Goal: Obtain resource: Obtain resource

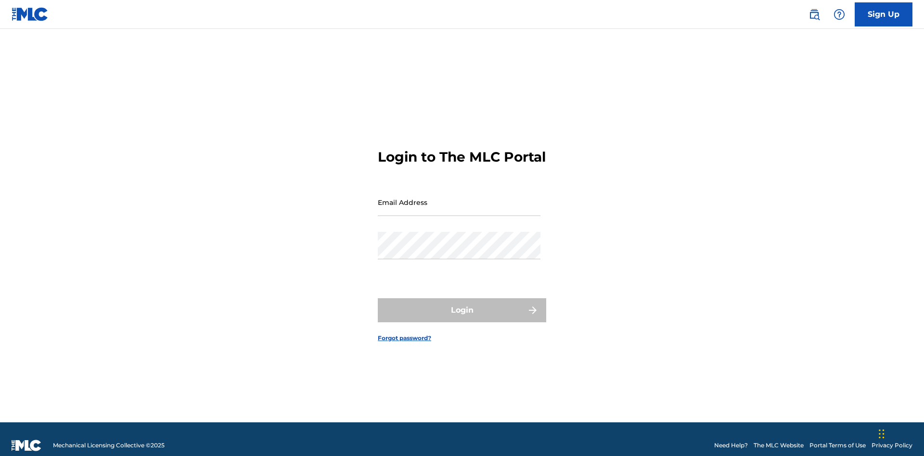
scroll to position [13, 0]
click at [459, 198] on input "Email Address" at bounding box center [459, 202] width 163 height 27
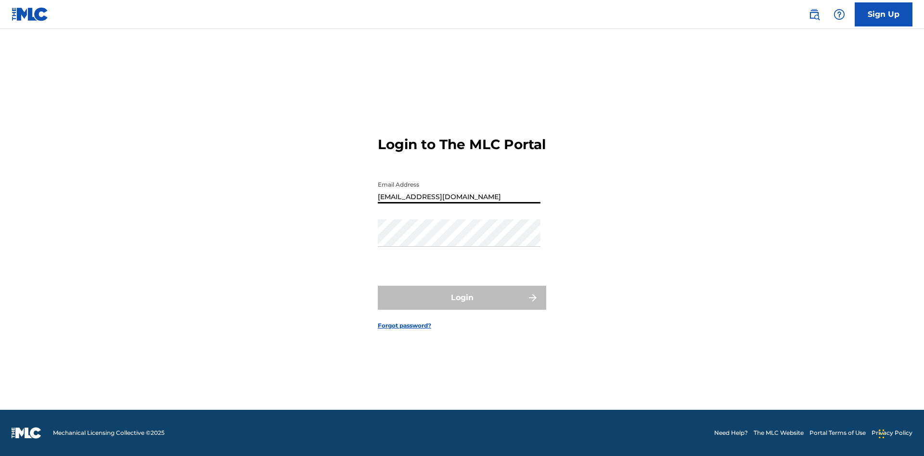
type input "[EMAIL_ADDRESS][DOMAIN_NAME]"
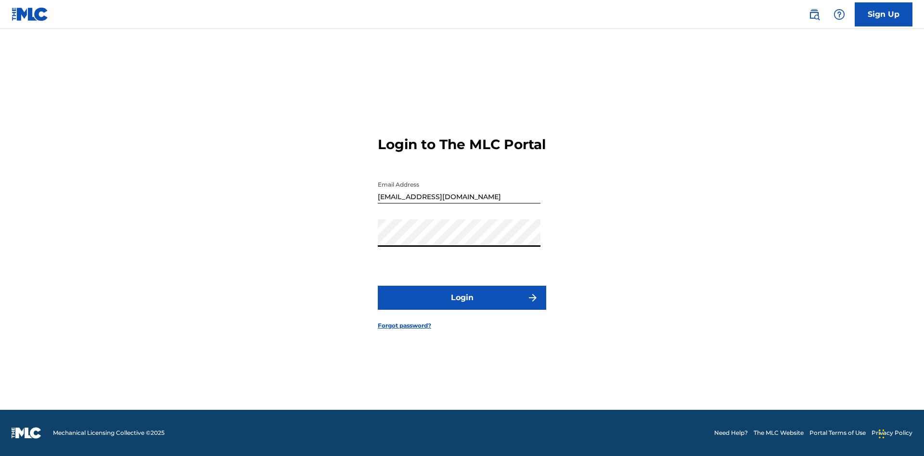
click at [462, 306] on button "Login" at bounding box center [462, 298] width 168 height 24
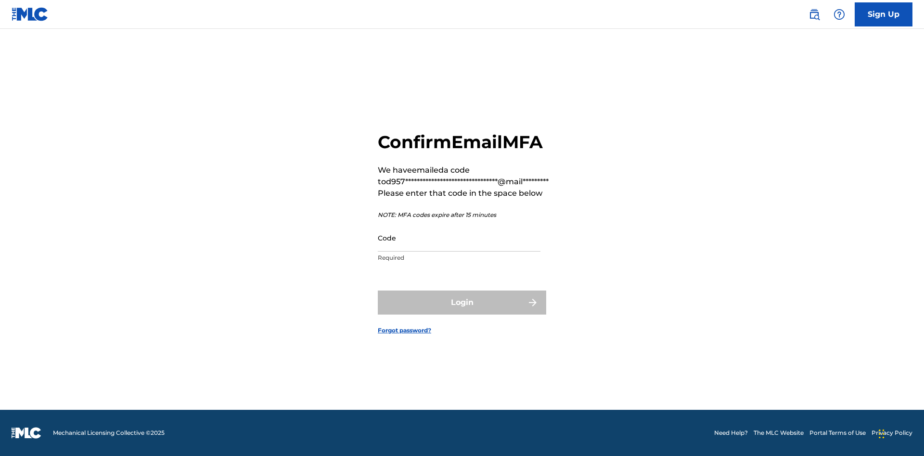
click at [459, 238] on input "Code" at bounding box center [459, 237] width 163 height 27
type input "955817"
click at [462, 302] on button "Login" at bounding box center [462, 303] width 168 height 24
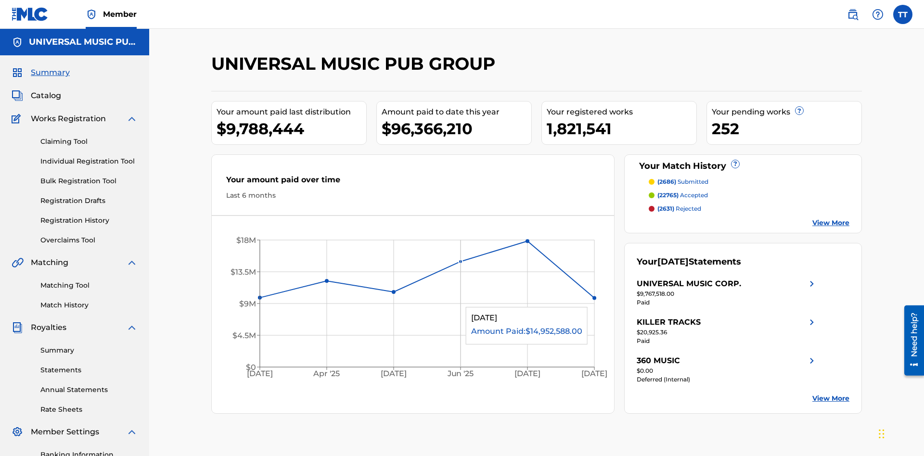
click at [89, 216] on link "Registration History" at bounding box center [88, 221] width 97 height 10
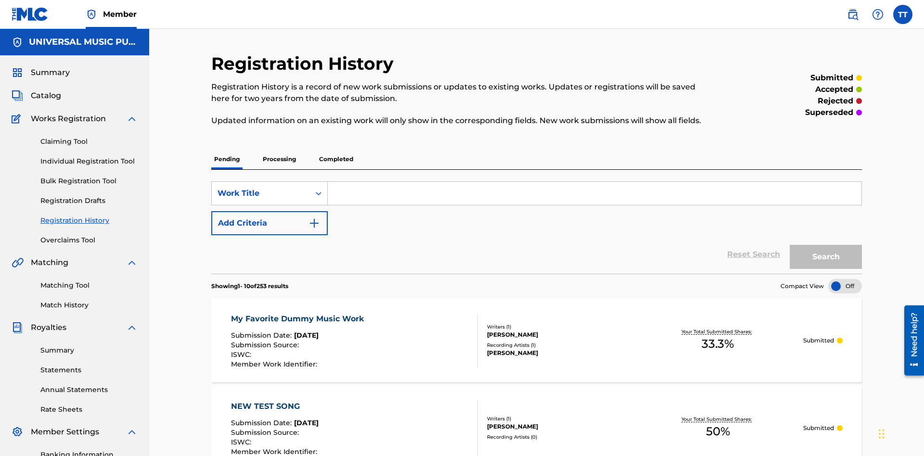
click at [279, 149] on p "Processing" at bounding box center [279, 159] width 39 height 20
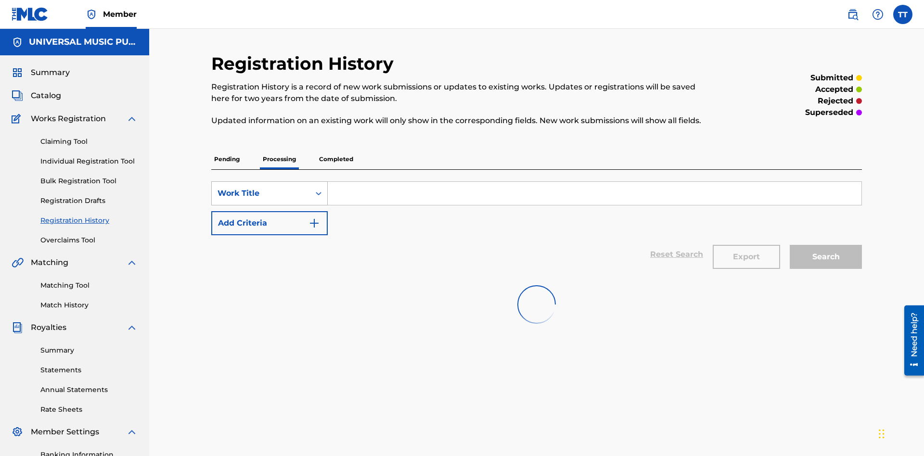
click at [261, 188] on div "Work Title" at bounding box center [261, 194] width 87 height 12
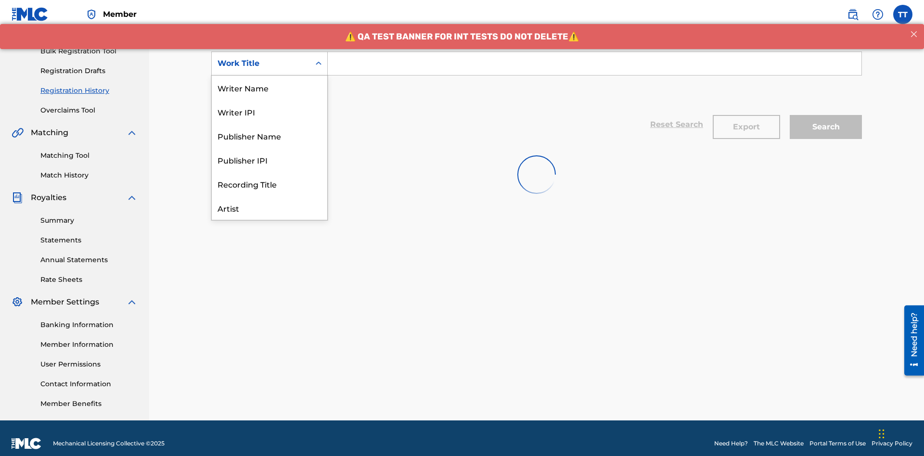
scroll to position [48, 0]
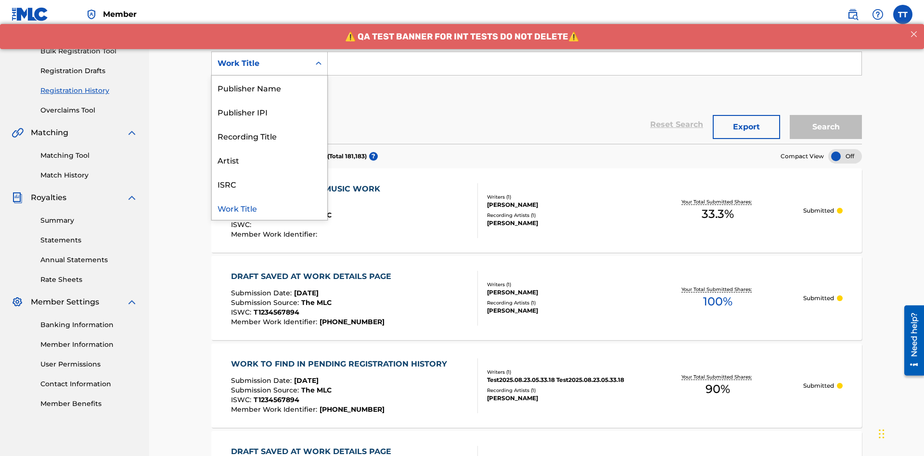
click at [270, 184] on div "ISRC" at bounding box center [270, 184] width 116 height 24
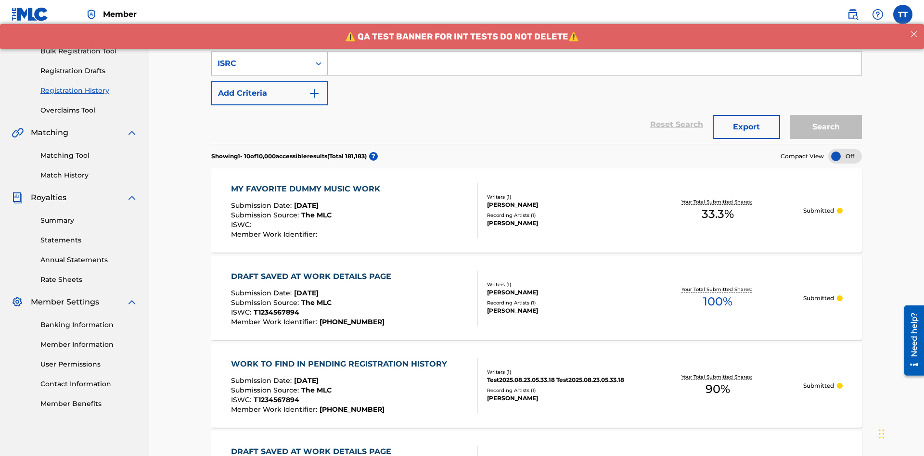
click at [594, 69] on input "Search Form" at bounding box center [595, 63] width 534 height 23
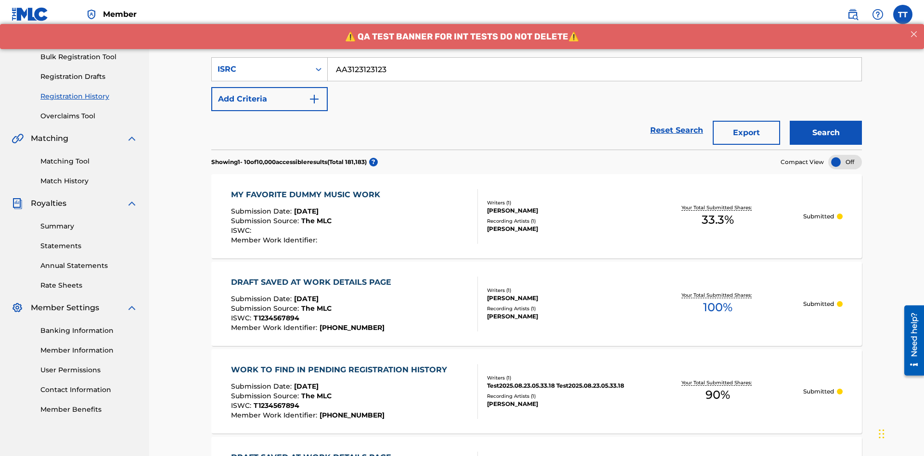
type input "AA3123123123"
click at [826, 121] on button "Search" at bounding box center [826, 133] width 72 height 24
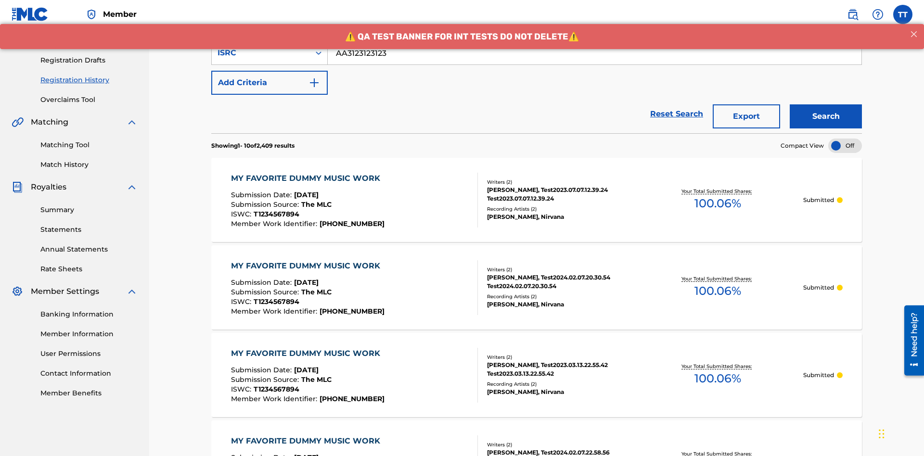
click at [747, 104] on button "Export" at bounding box center [746, 116] width 67 height 24
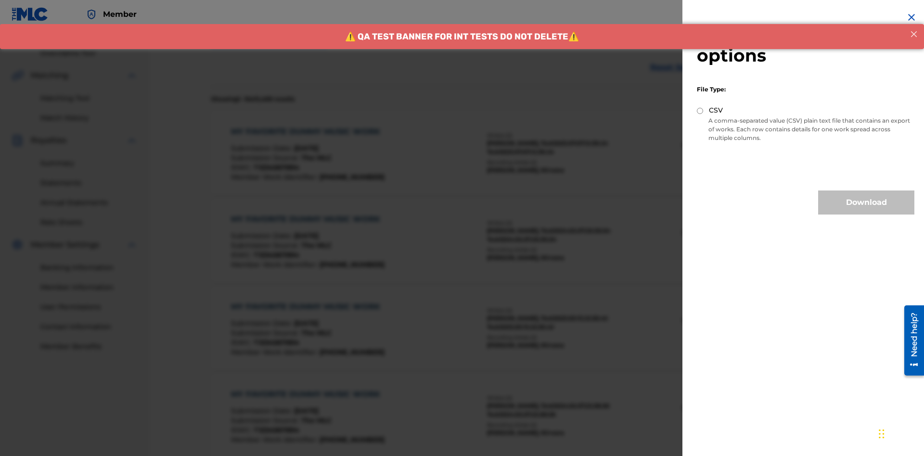
click at [700, 111] on input "CSV" at bounding box center [700, 111] width 6 height 6
radio input "true"
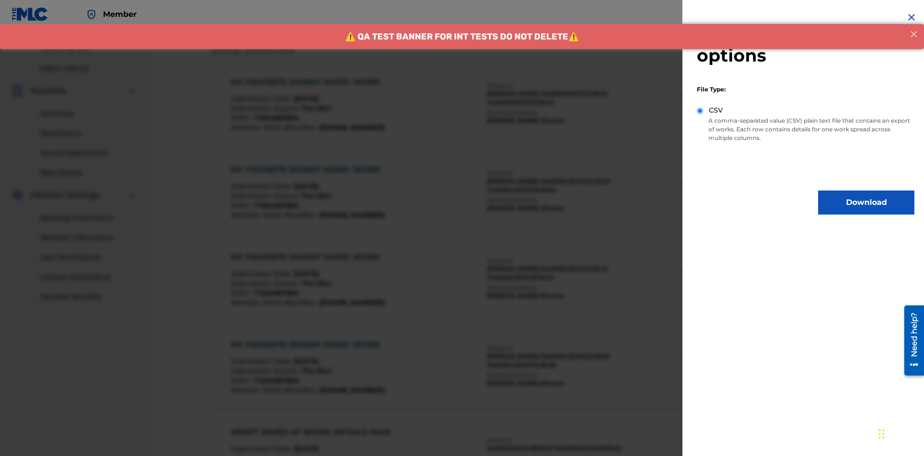
click at [866, 203] on button "Download" at bounding box center [866, 203] width 96 height 24
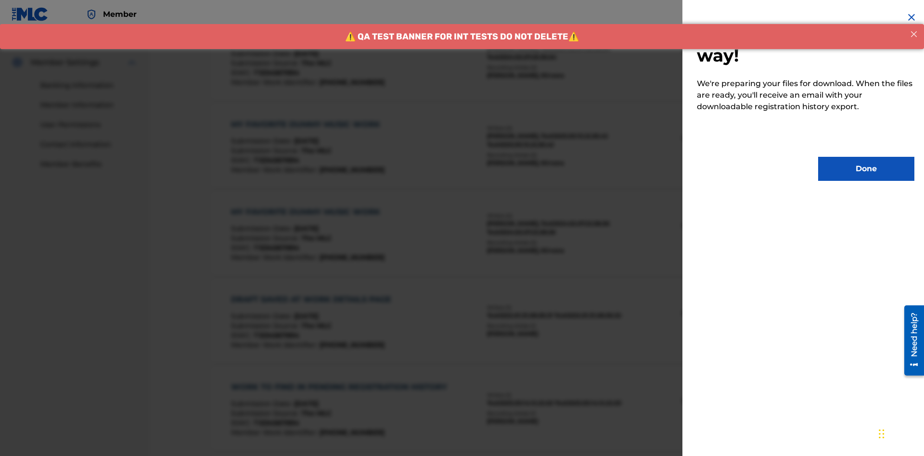
click at [866, 169] on button "Done" at bounding box center [866, 169] width 96 height 24
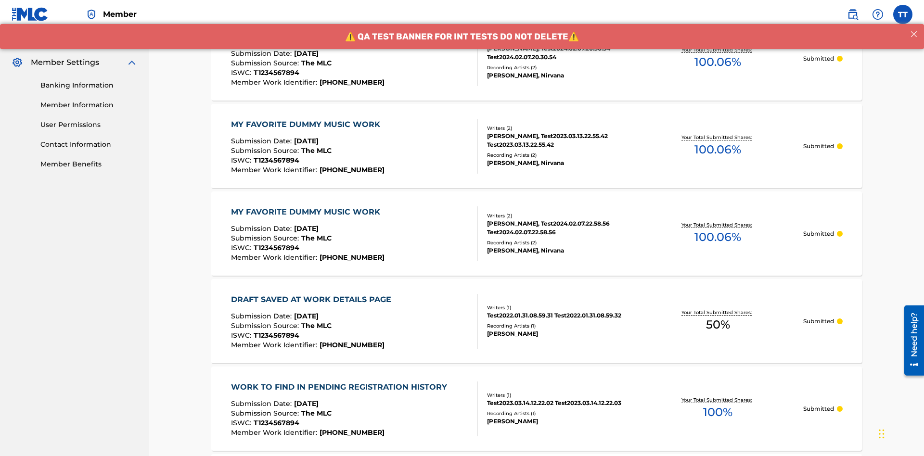
scroll to position [255, 0]
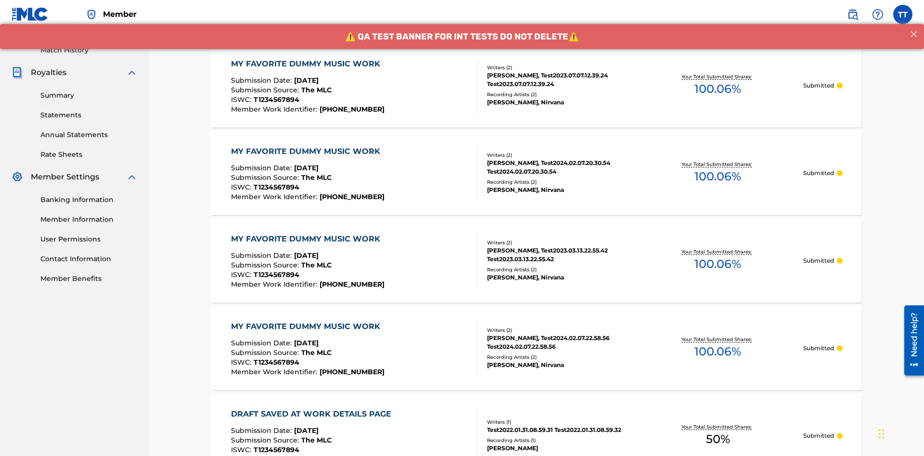
click at [307, 64] on div "MY FAVORITE DUMMY MUSIC WORK" at bounding box center [308, 64] width 154 height 12
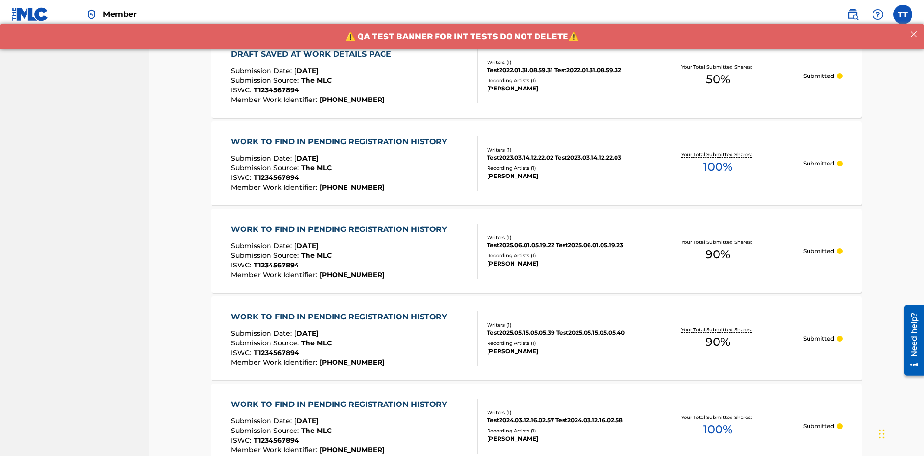
scroll to position [130, 0]
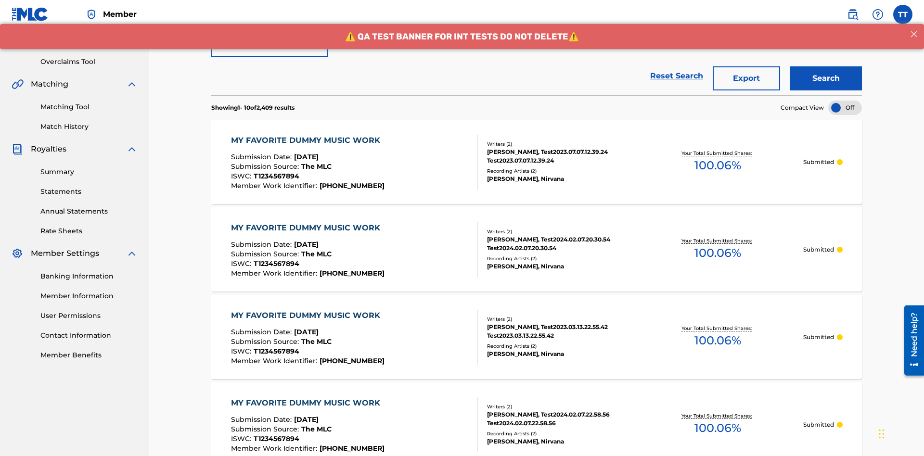
click at [261, 21] on div "ISRC" at bounding box center [261, 15] width 87 height 12
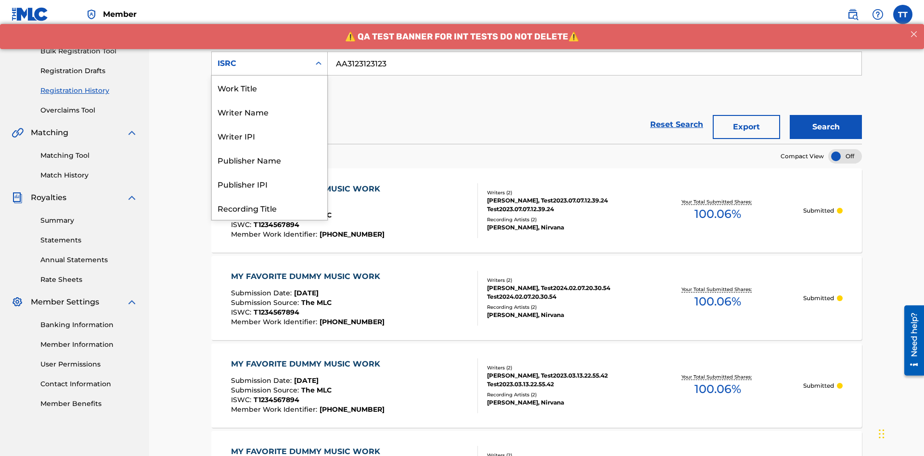
scroll to position [48, 0]
click at [270, 160] on div "Recording Title" at bounding box center [270, 160] width 116 height 24
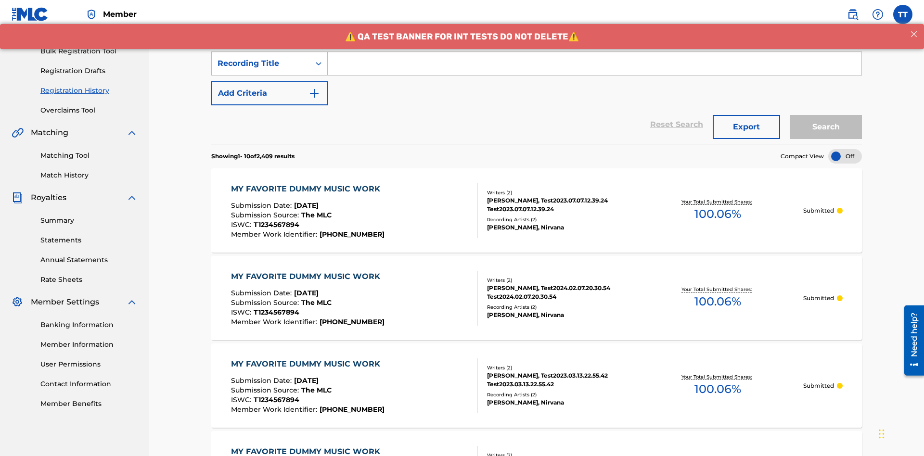
click at [594, 69] on input "Search Form" at bounding box center [595, 63] width 534 height 23
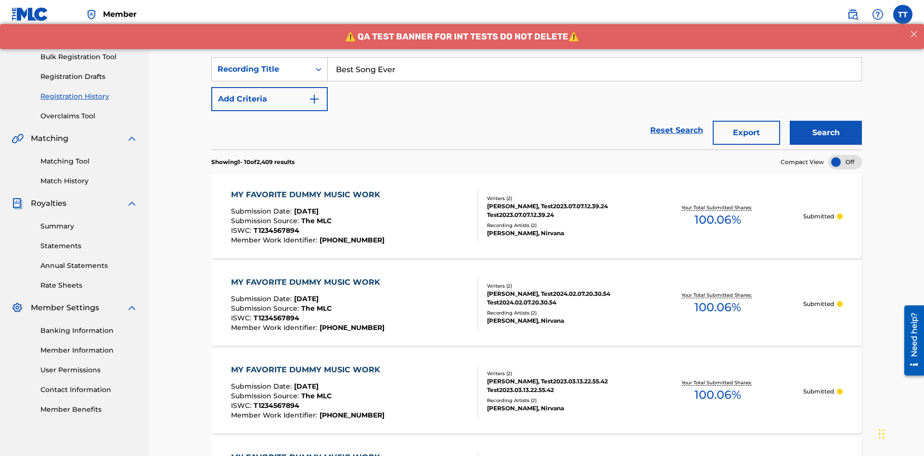
type input "Best Song Ever"
click at [826, 121] on button "Search" at bounding box center [826, 133] width 72 height 24
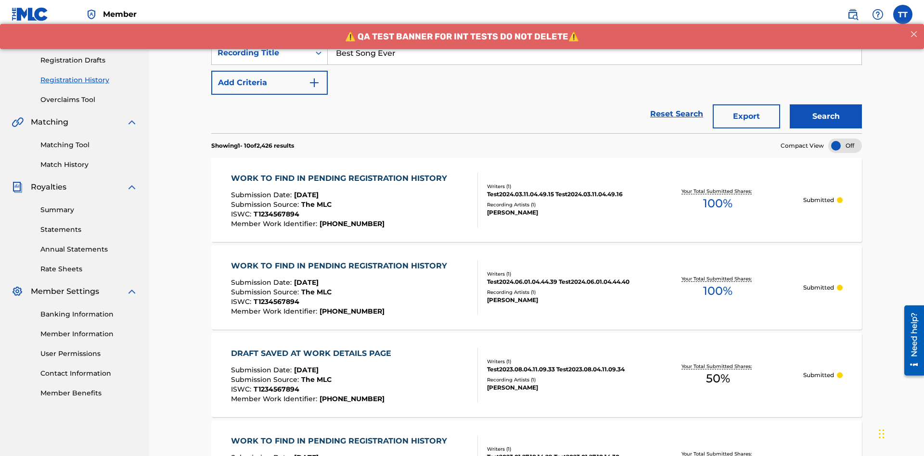
click at [747, 104] on button "Export" at bounding box center [746, 116] width 67 height 24
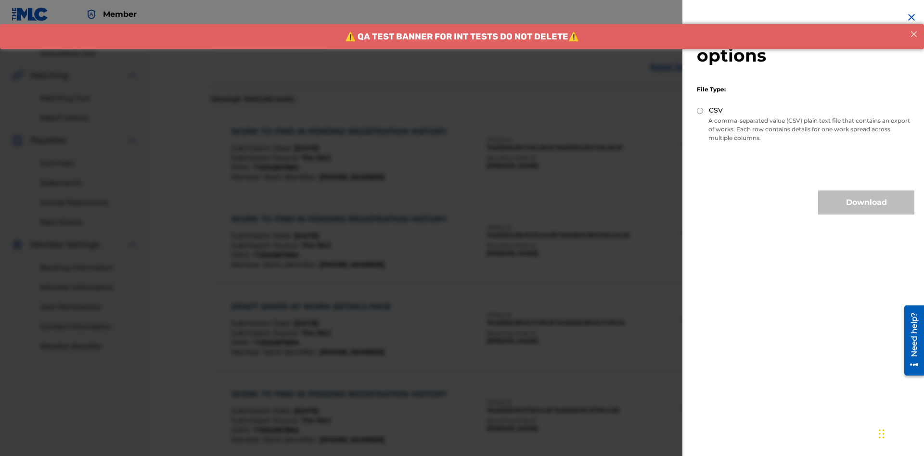
click at [700, 111] on input "CSV" at bounding box center [700, 111] width 6 height 6
radio input "true"
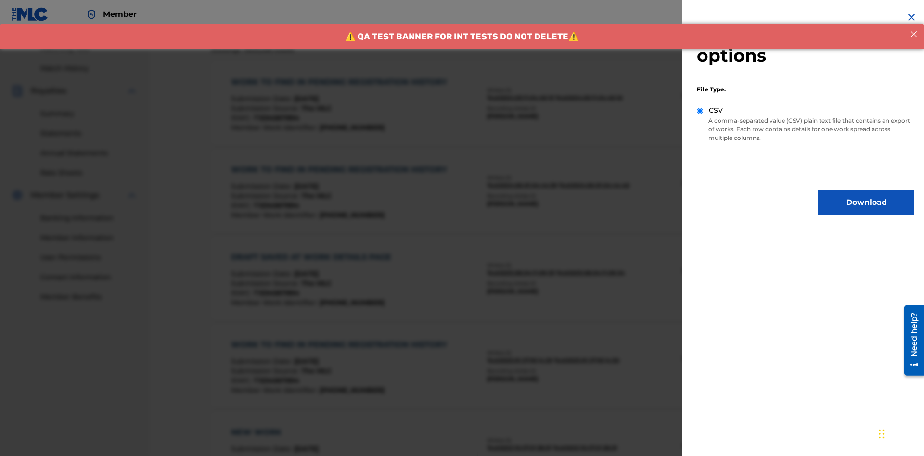
click at [866, 203] on button "Download" at bounding box center [866, 203] width 96 height 24
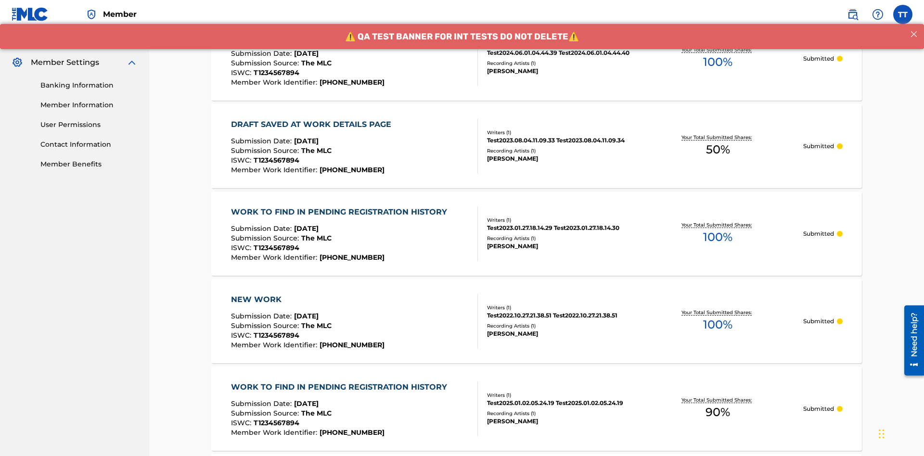
scroll to position [469, 0]
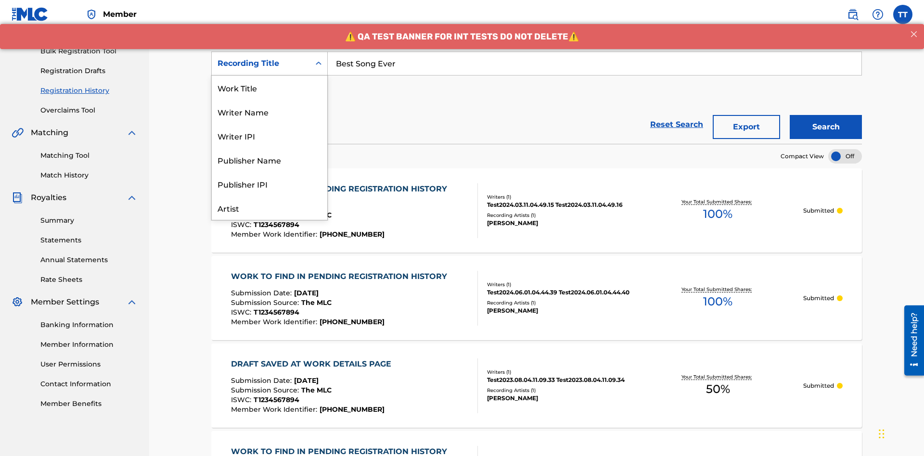
scroll to position [48, 0]
click at [270, 52] on div "Work Title" at bounding box center [270, 39] width 116 height 24
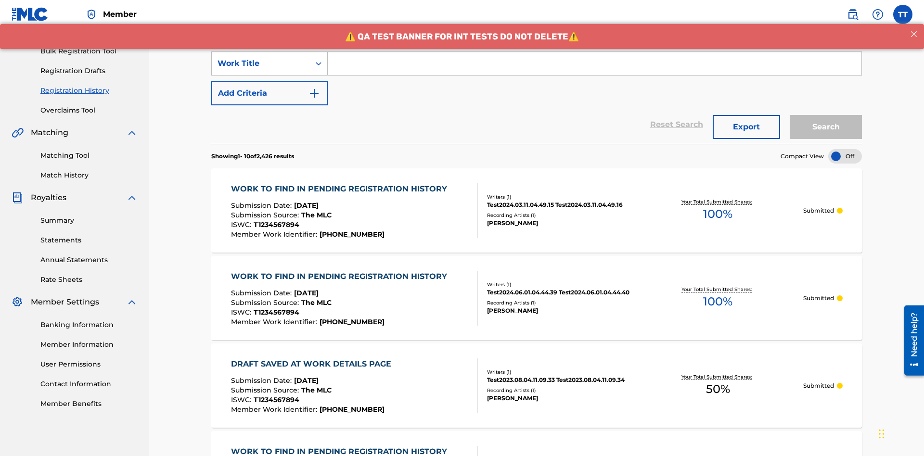
scroll to position [0, 0]
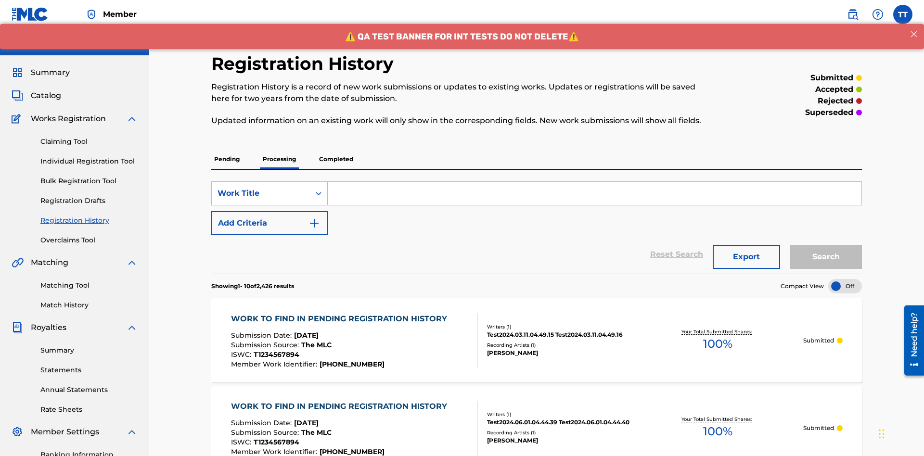
click at [594, 182] on input "Search Form" at bounding box center [595, 193] width 534 height 23
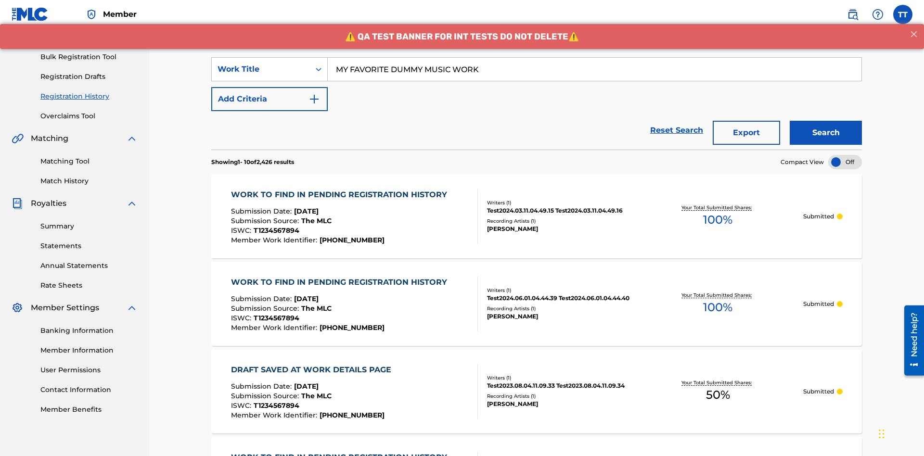
type input "MY FAVORITE DUMMY MUSIC WORK"
click at [826, 121] on button "Search" at bounding box center [826, 133] width 72 height 24
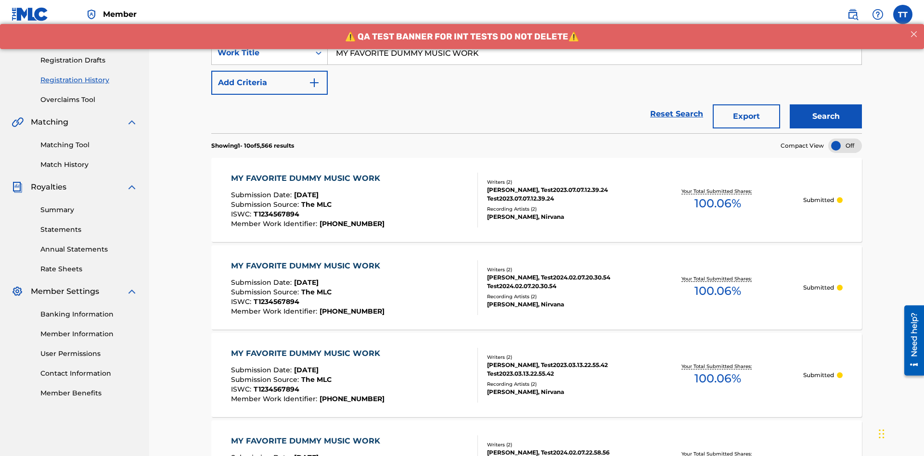
click at [747, 104] on button "Export" at bounding box center [746, 116] width 67 height 24
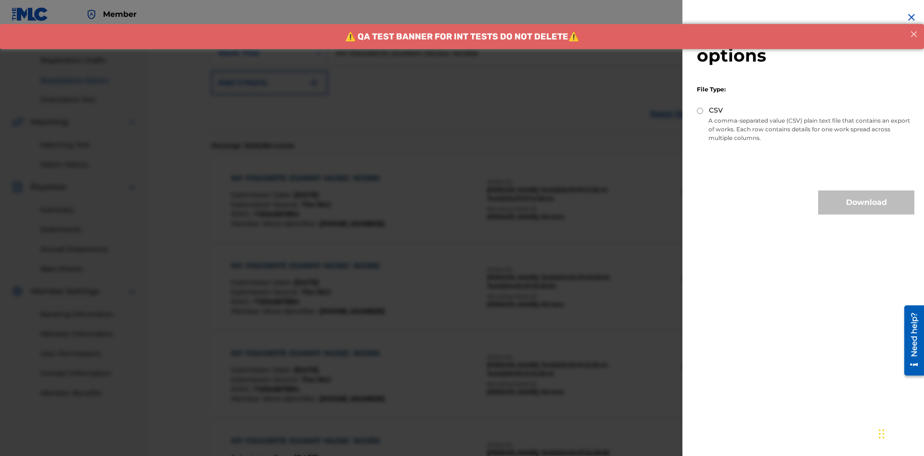
scroll to position [187, 0]
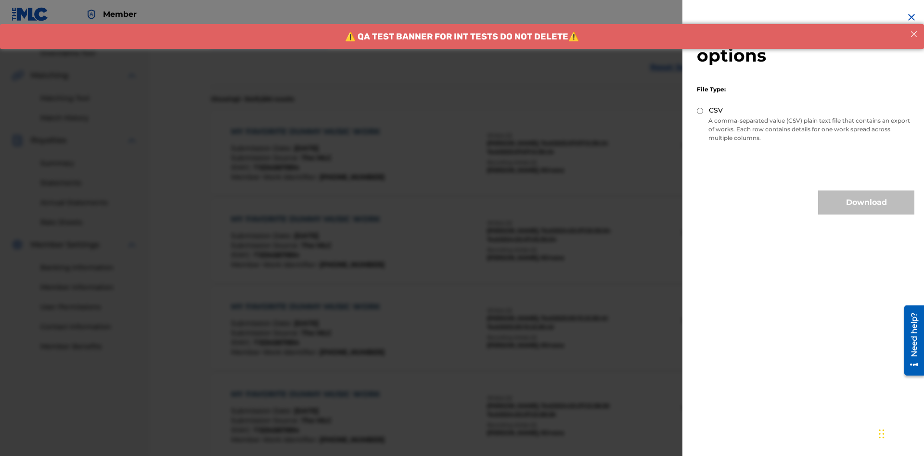
click at [700, 111] on input "CSV" at bounding box center [700, 111] width 6 height 6
radio input "true"
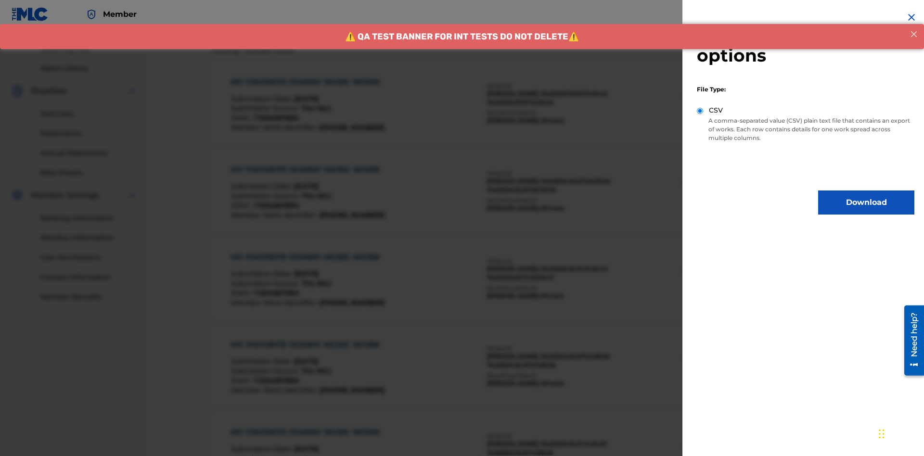
click at [866, 203] on button "Download" at bounding box center [866, 203] width 96 height 24
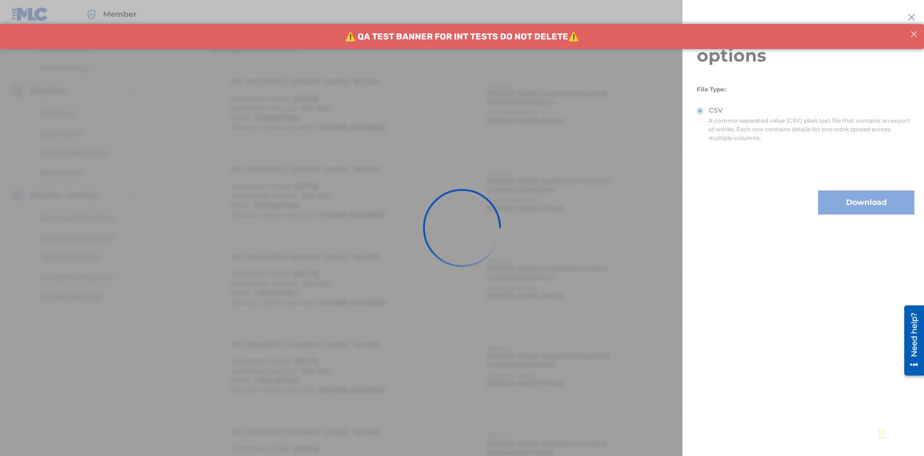
scroll to position [370, 0]
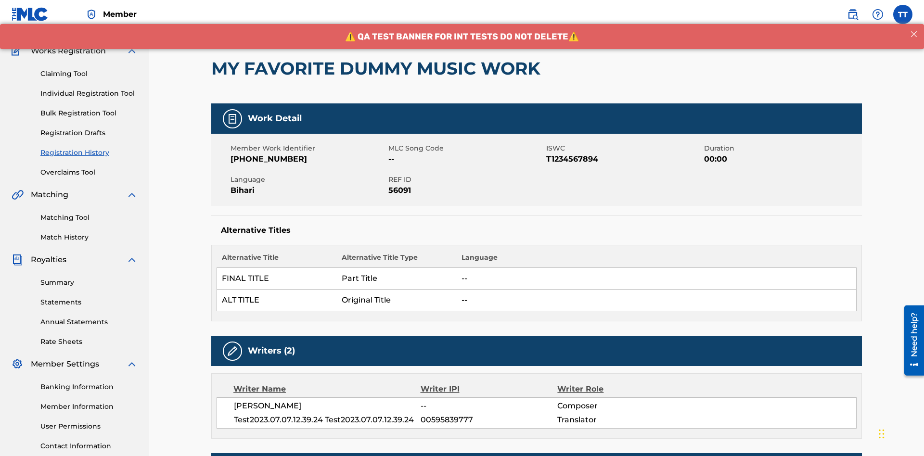
click at [240, 21] on button "< Back" at bounding box center [240, 9] width 58 height 24
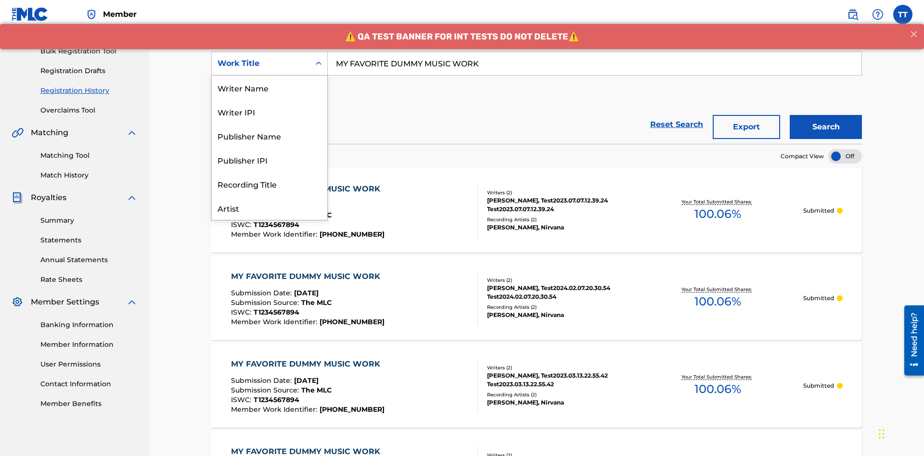
scroll to position [48, 0]
click at [270, 52] on div "Writer Name" at bounding box center [270, 39] width 116 height 24
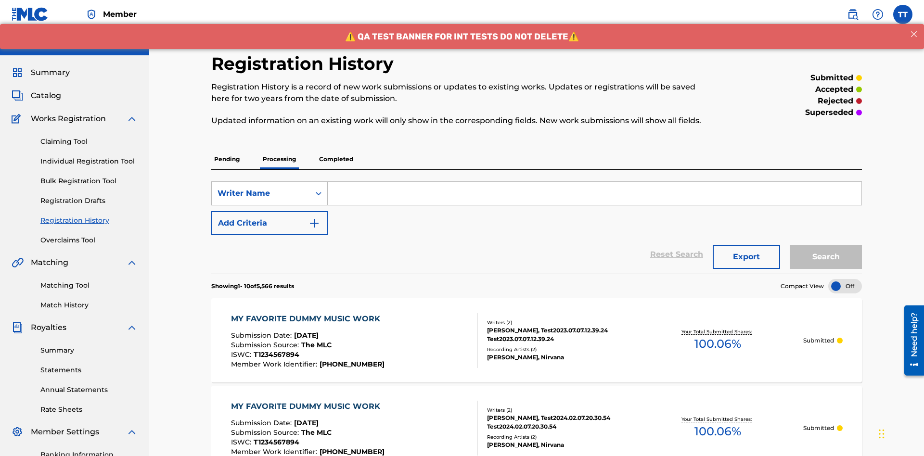
click at [594, 182] on input "Search Form" at bounding box center [595, 193] width 534 height 23
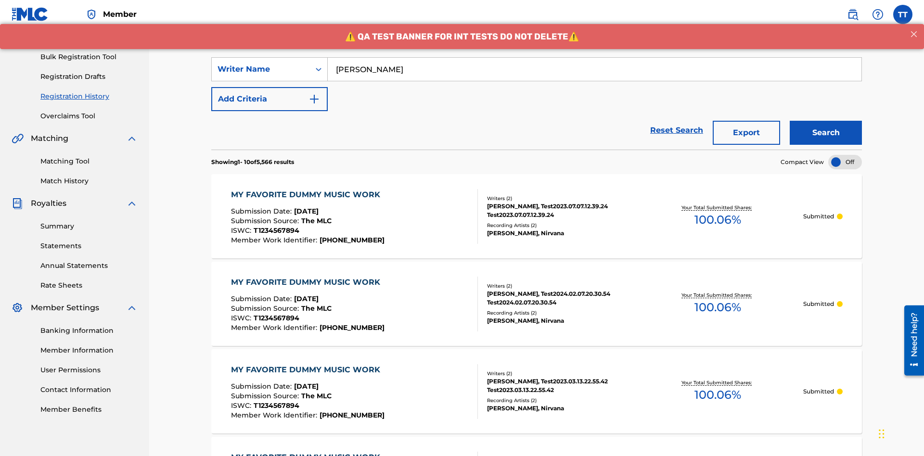
type input "[PERSON_NAME]"
click at [826, 121] on button "Search" at bounding box center [826, 133] width 72 height 24
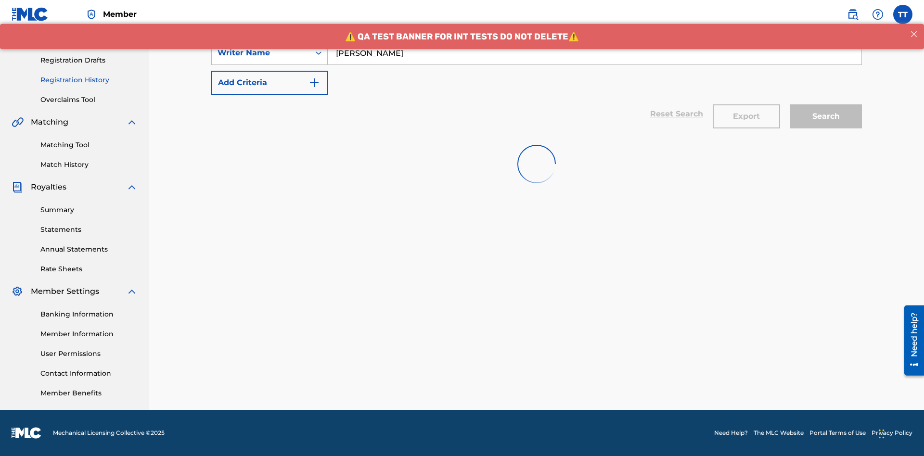
click at [747, 104] on button "Export" at bounding box center [746, 116] width 67 height 24
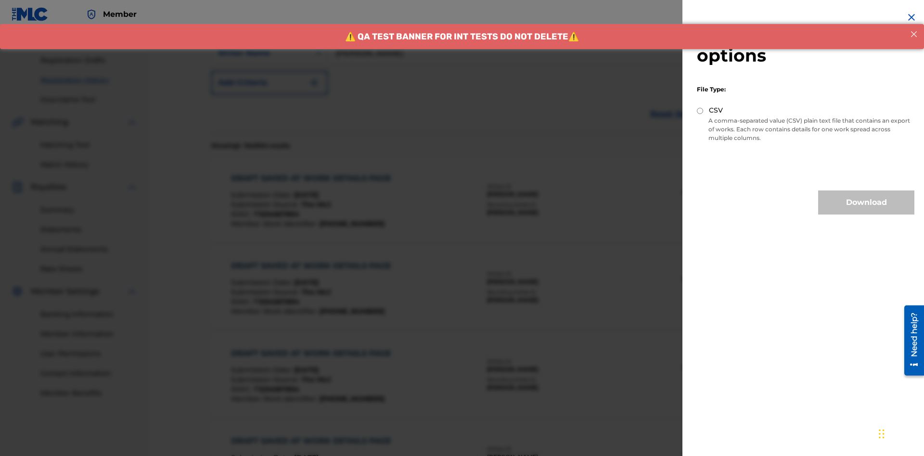
scroll to position [187, 0]
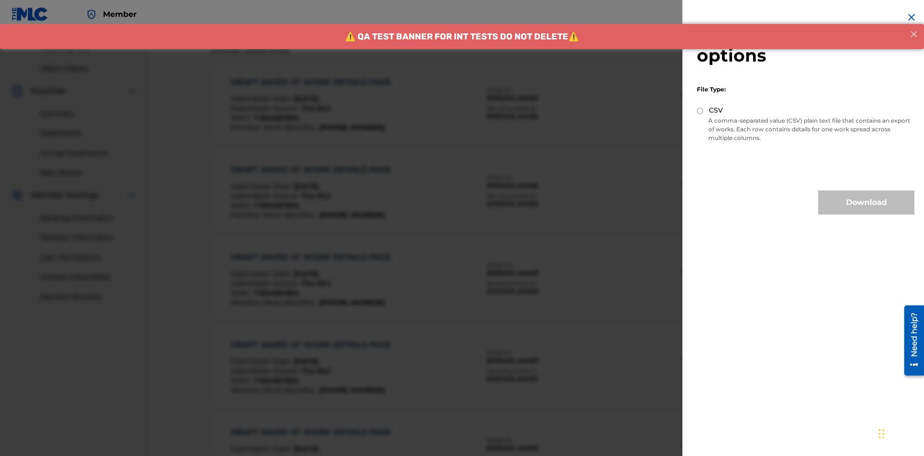
click at [700, 111] on input "CSV" at bounding box center [700, 111] width 6 height 6
radio input "true"
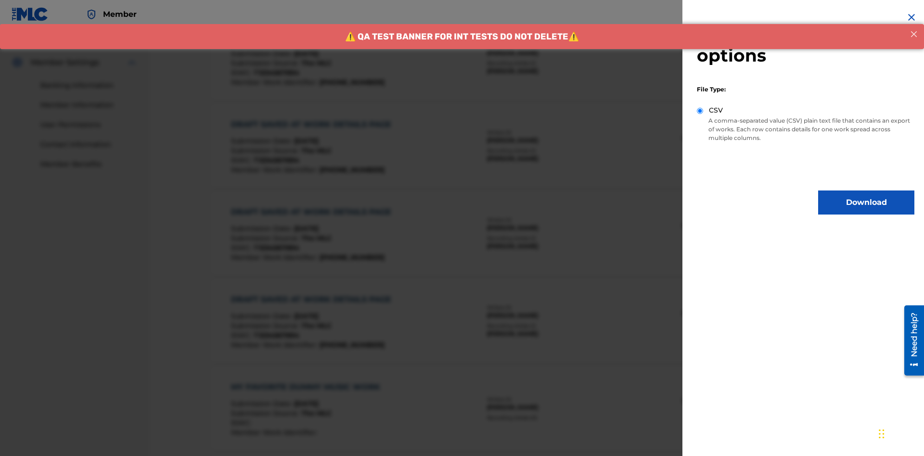
click at [866, 203] on button "Download" at bounding box center [866, 203] width 96 height 24
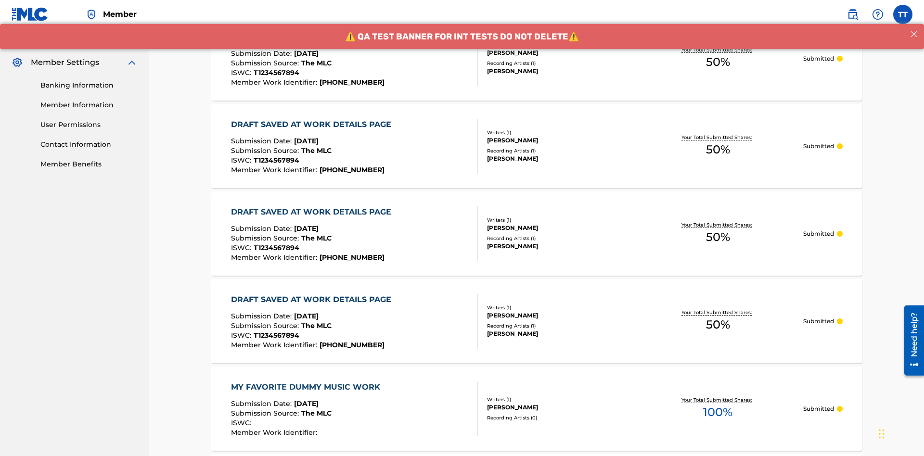
scroll to position [469, 0]
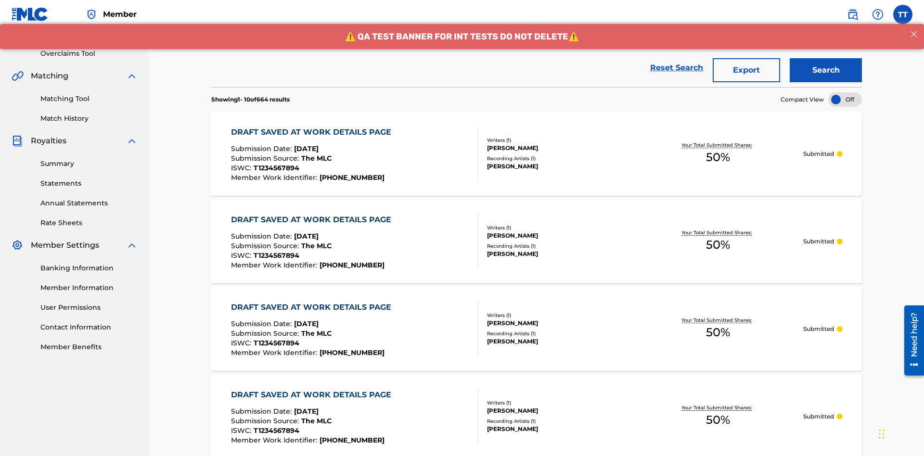
click at [261, 13] on div "Writer Name" at bounding box center [261, 7] width 87 height 12
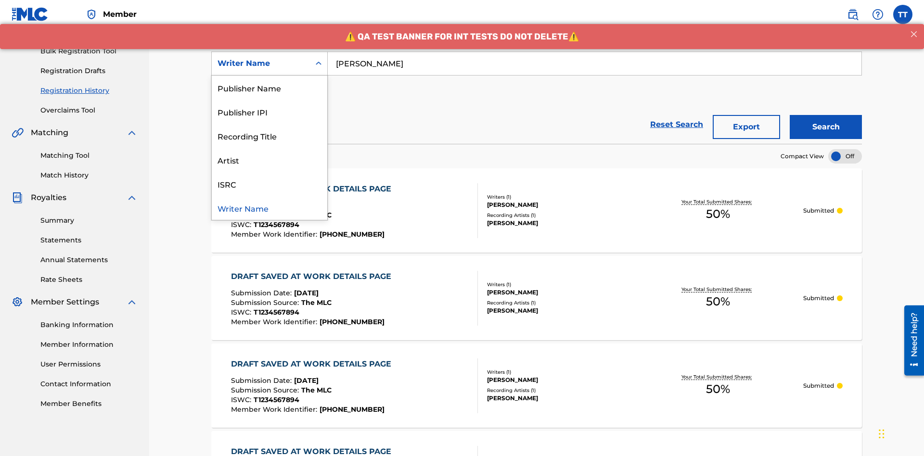
click at [270, 76] on div "Writer IPI" at bounding box center [270, 64] width 116 height 24
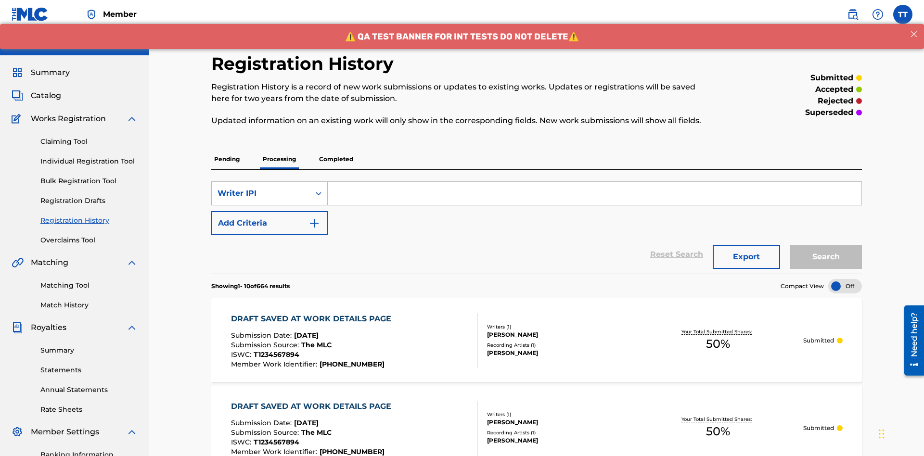
click at [594, 182] on input "Search Form" at bounding box center [595, 193] width 534 height 23
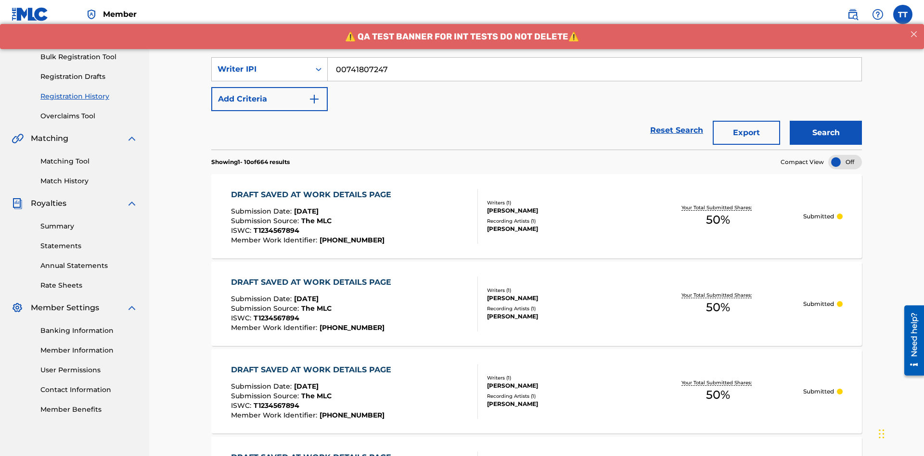
type input "00741807247"
click at [826, 121] on button "Search" at bounding box center [826, 133] width 72 height 24
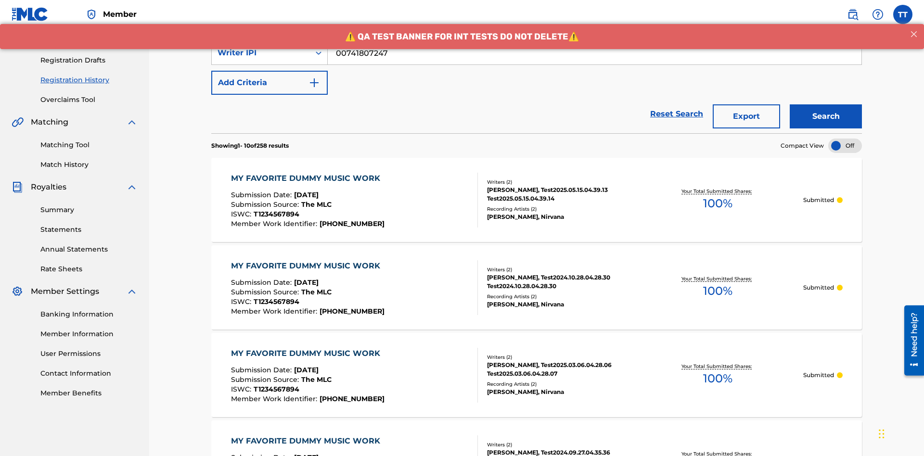
click at [747, 104] on button "Export" at bounding box center [746, 116] width 67 height 24
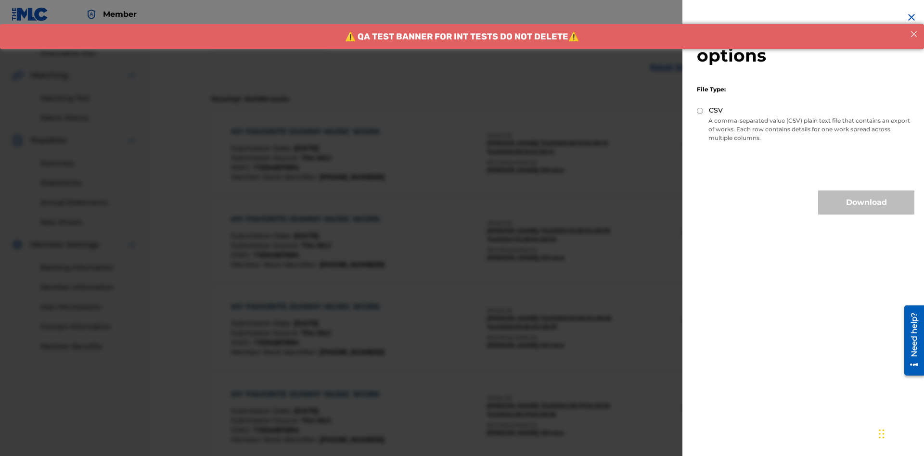
click at [700, 111] on input "CSV" at bounding box center [700, 111] width 6 height 6
radio input "true"
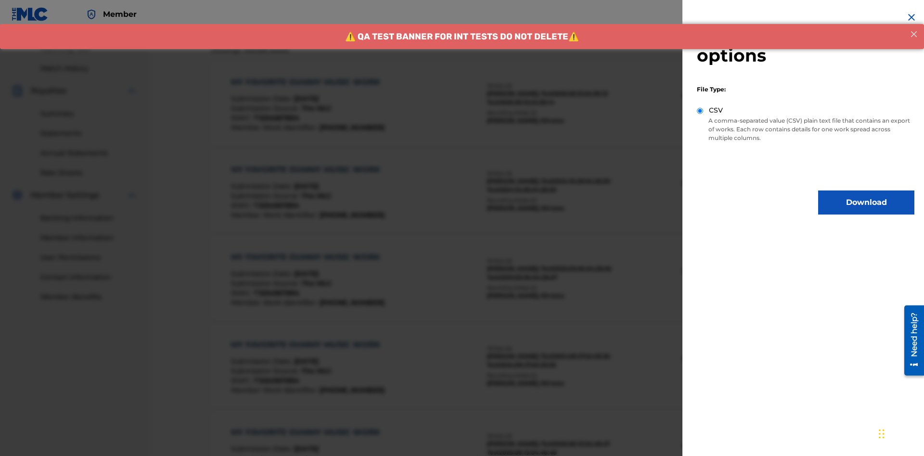
click at [866, 203] on button "Download" at bounding box center [866, 203] width 96 height 24
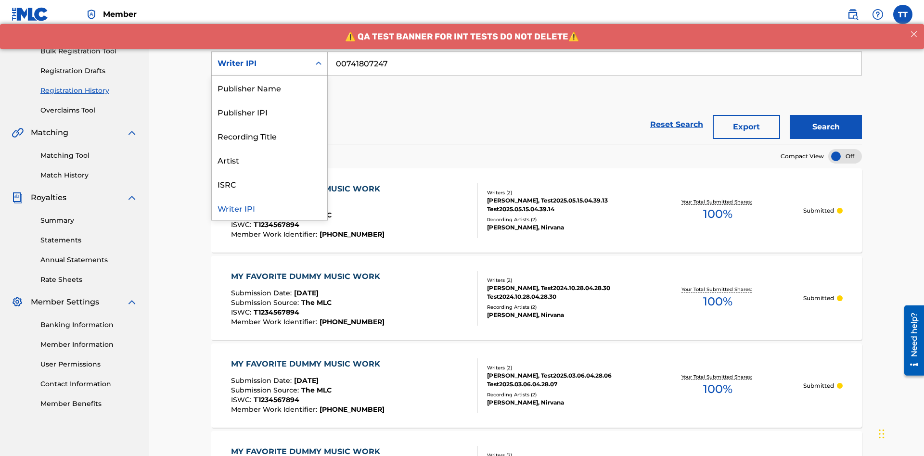
click at [270, 88] on div "Publisher Name" at bounding box center [270, 88] width 116 height 24
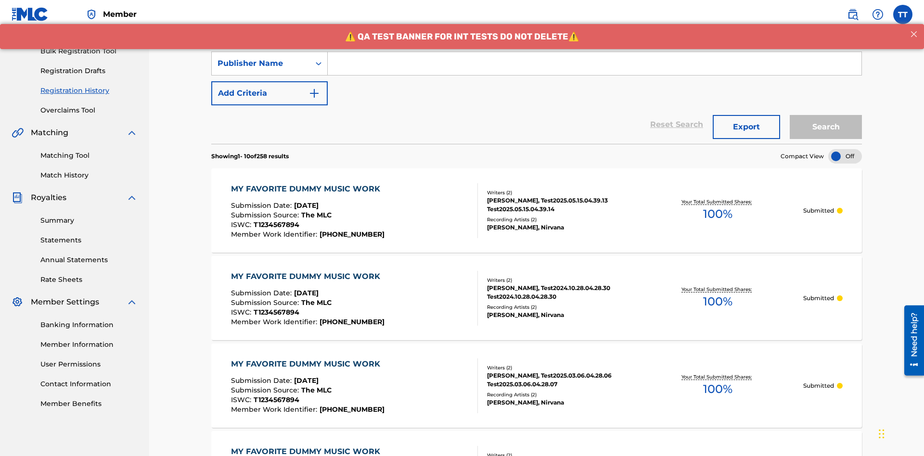
click at [594, 69] on input "Search Form" at bounding box center [595, 63] width 534 height 23
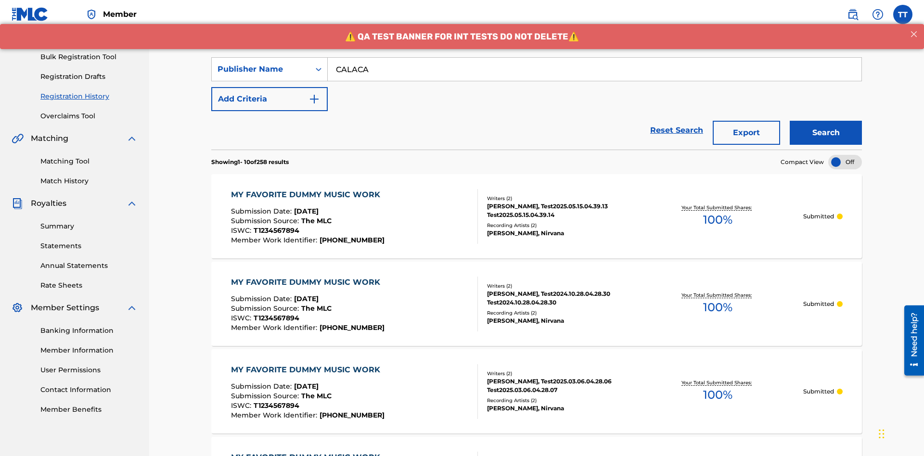
type input "CALACA"
click at [826, 121] on button "Search" at bounding box center [826, 133] width 72 height 24
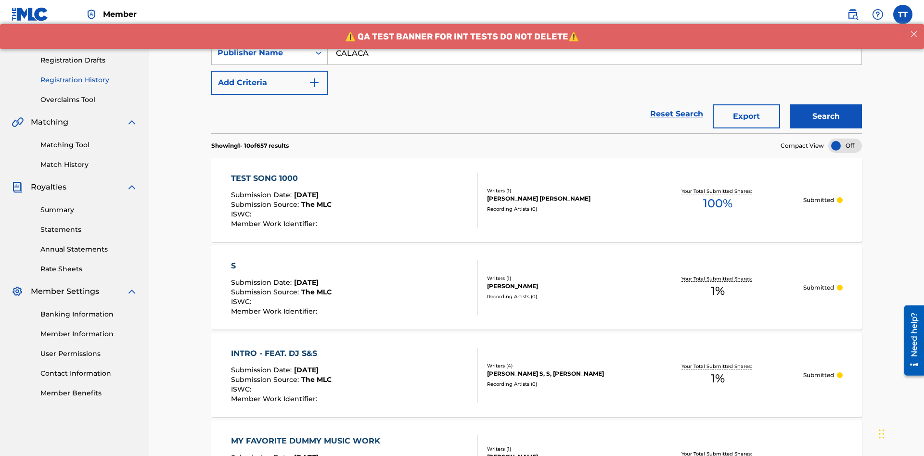
click at [747, 104] on button "Export" at bounding box center [746, 116] width 67 height 24
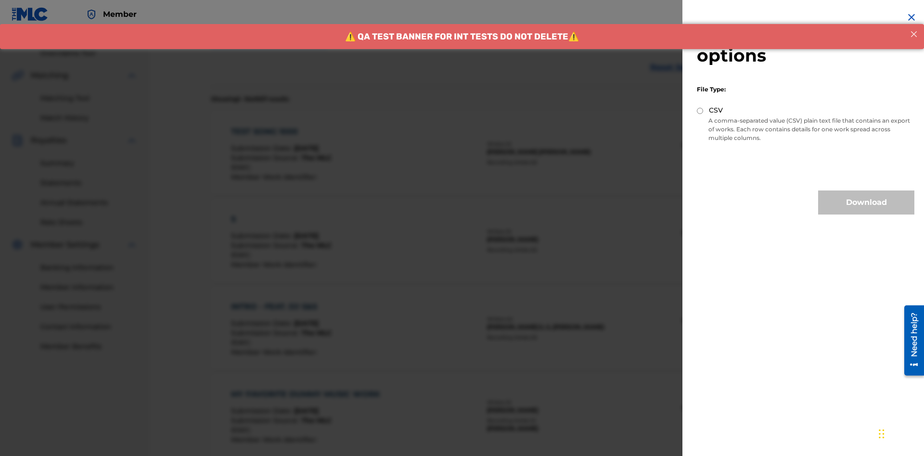
click at [700, 111] on input "CSV" at bounding box center [700, 111] width 6 height 6
radio input "true"
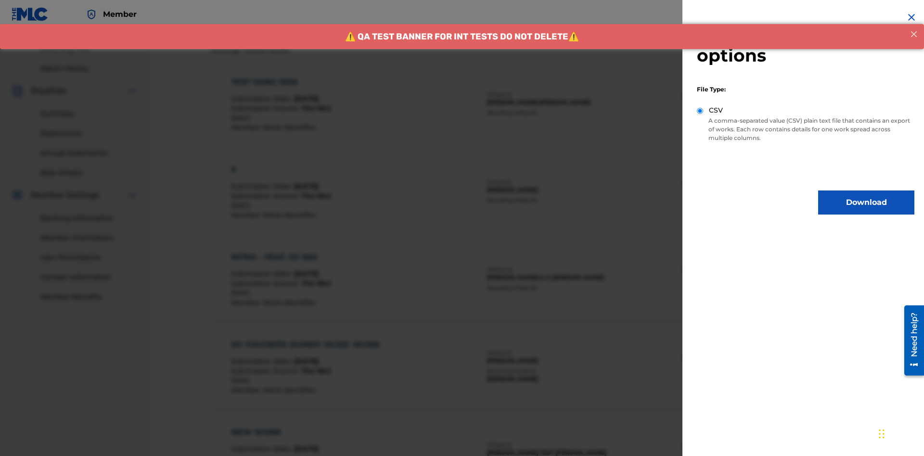
click at [866, 203] on button "Download" at bounding box center [866, 203] width 96 height 24
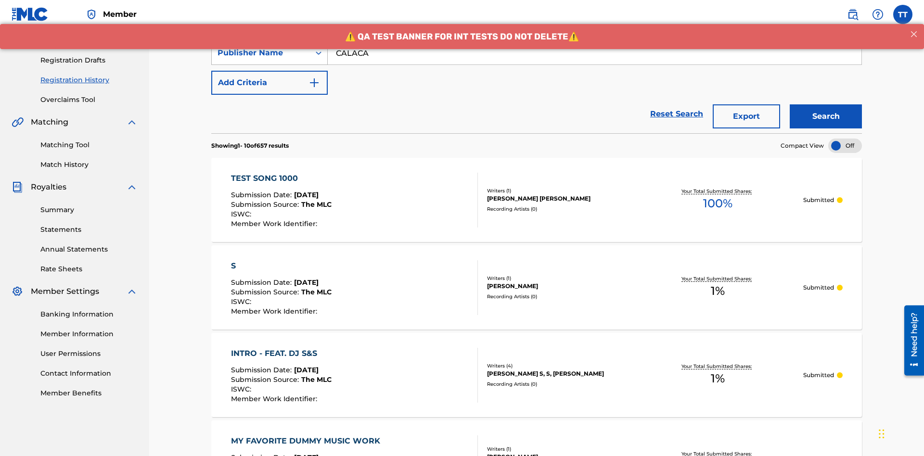
click at [261, 59] on div "Publisher Name" at bounding box center [261, 53] width 87 height 12
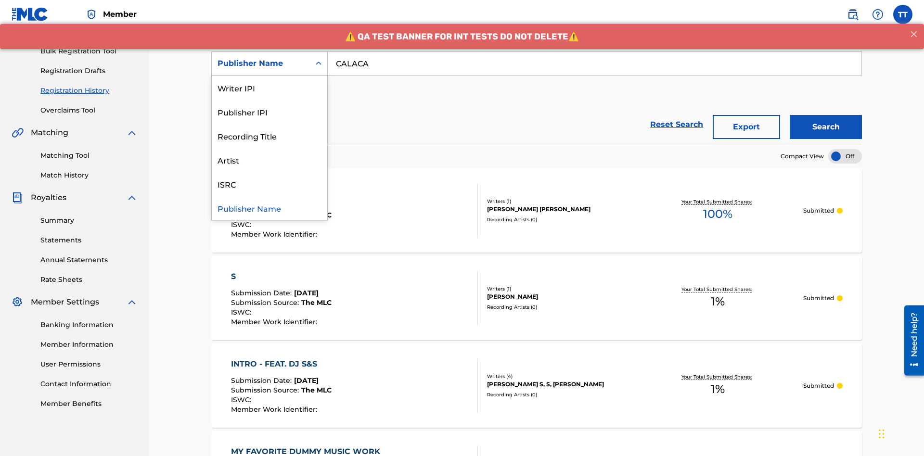
click at [270, 112] on div "Publisher IPI" at bounding box center [270, 112] width 116 height 24
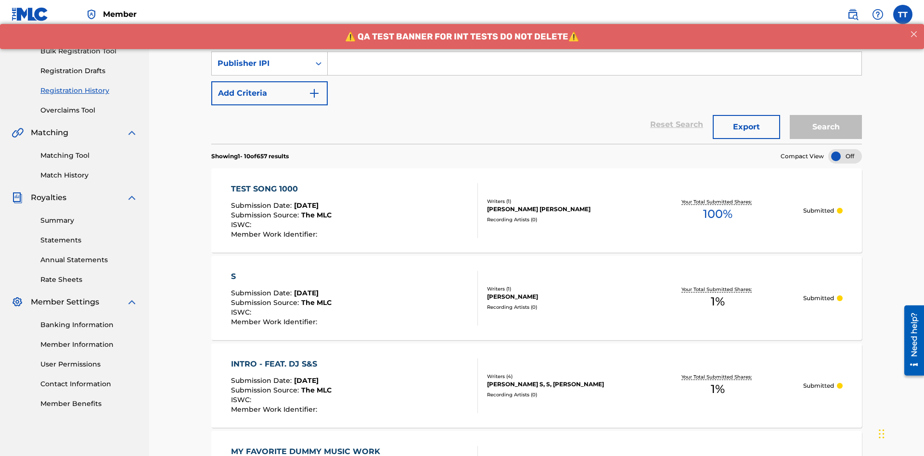
click at [594, 69] on input "Search Form" at bounding box center [595, 63] width 534 height 23
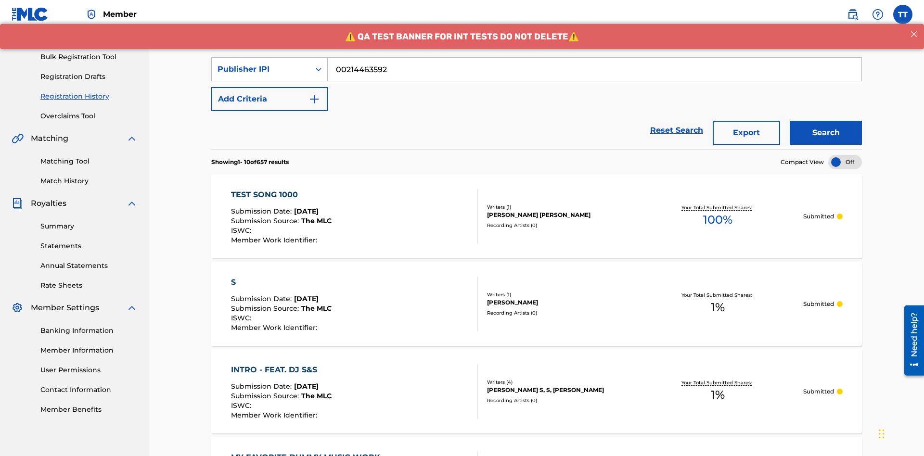
type input "00214463592"
click at [826, 121] on button "Search" at bounding box center [826, 133] width 72 height 24
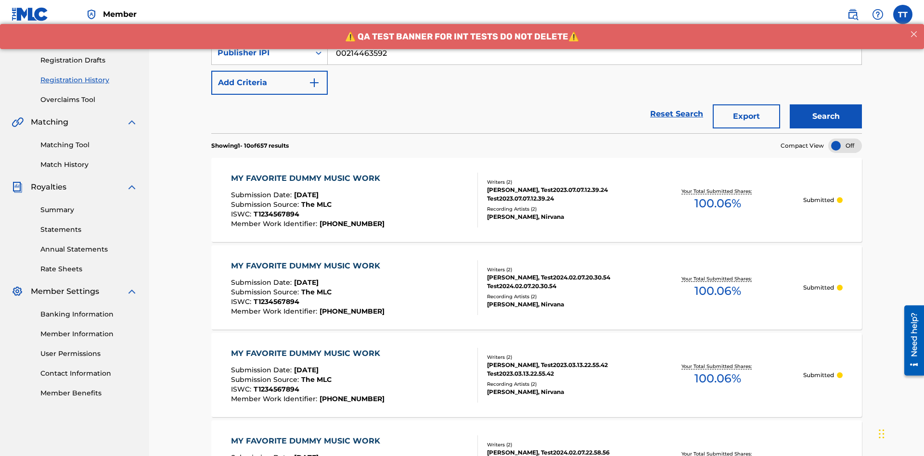
click at [747, 104] on button "Export" at bounding box center [746, 116] width 67 height 24
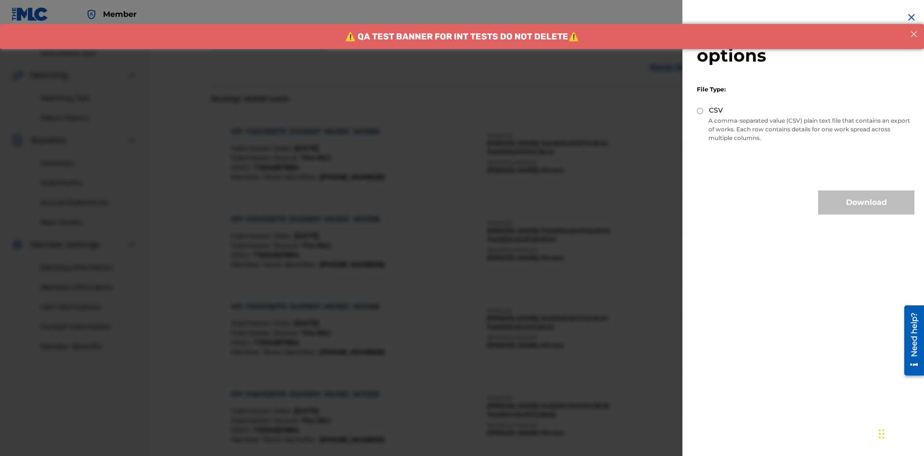
click at [700, 111] on input "CSV" at bounding box center [700, 111] width 6 height 6
radio input "true"
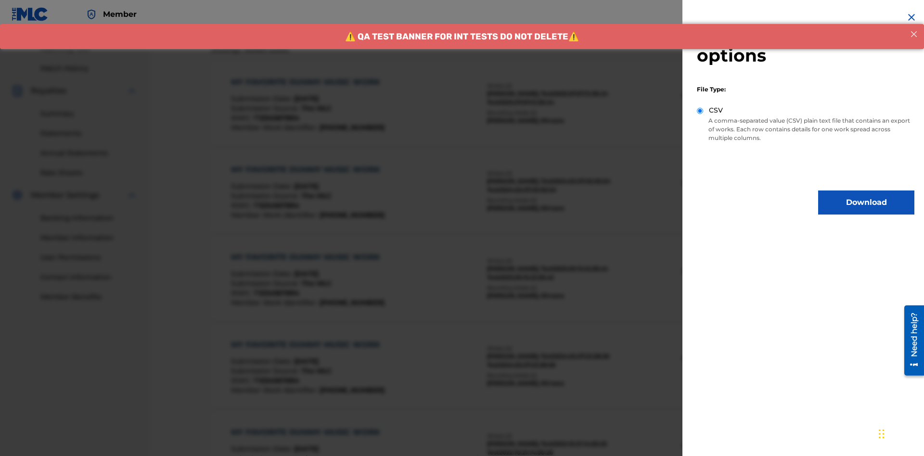
click at [866, 203] on button "Download" at bounding box center [866, 203] width 96 height 24
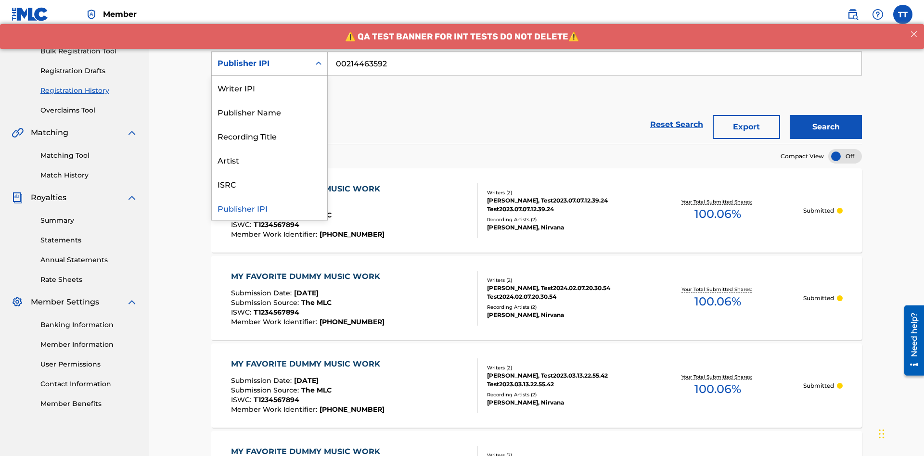
click at [270, 160] on div "Artist" at bounding box center [270, 160] width 116 height 24
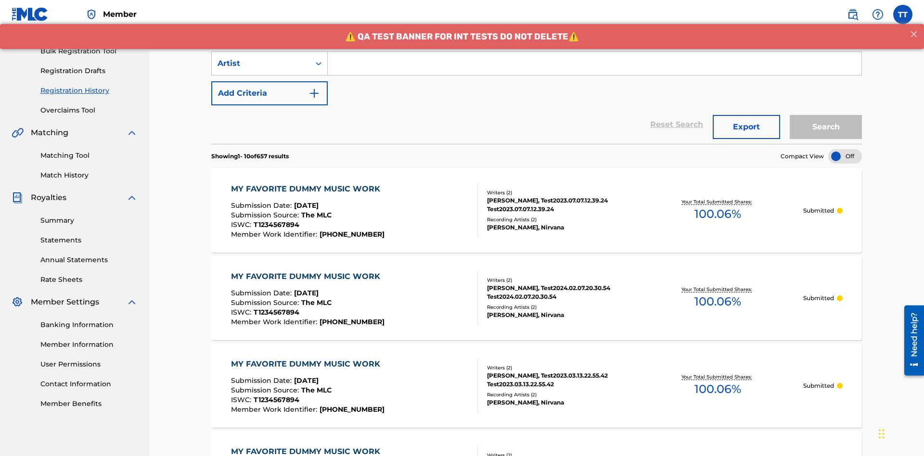
click at [594, 69] on input "Search Form" at bounding box center [595, 63] width 534 height 23
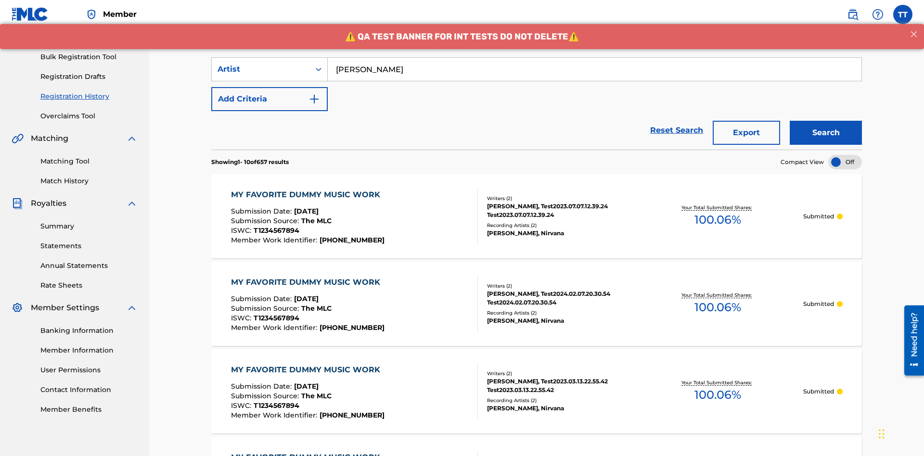
type input "[PERSON_NAME]"
click at [826, 121] on button "Search" at bounding box center [826, 133] width 72 height 24
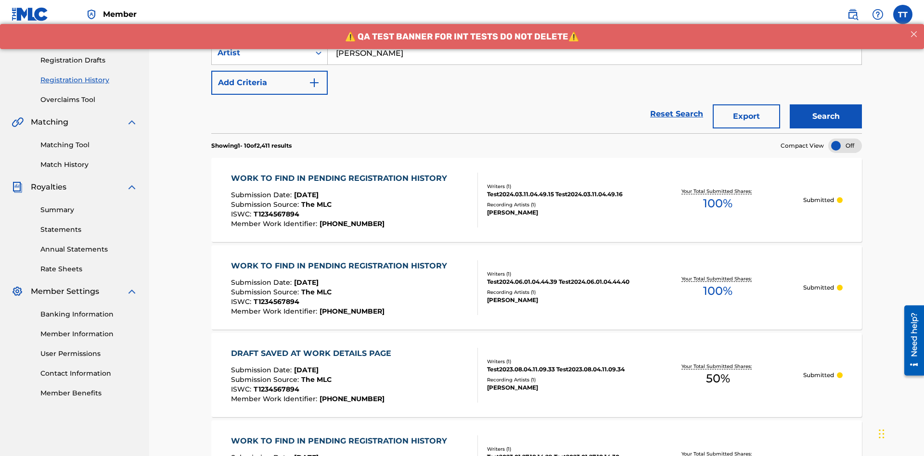
click at [747, 104] on button "Export" at bounding box center [746, 116] width 67 height 24
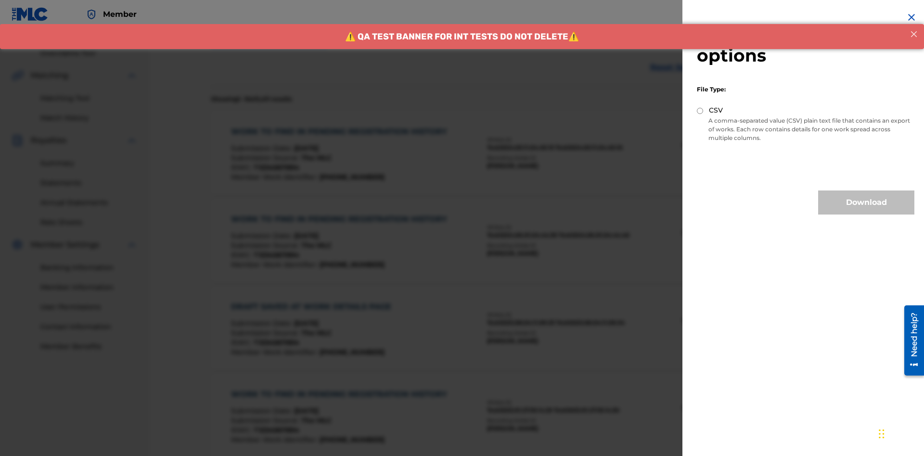
click at [700, 111] on input "CSV" at bounding box center [700, 111] width 6 height 6
radio input "true"
